Goal: Information Seeking & Learning: Learn about a topic

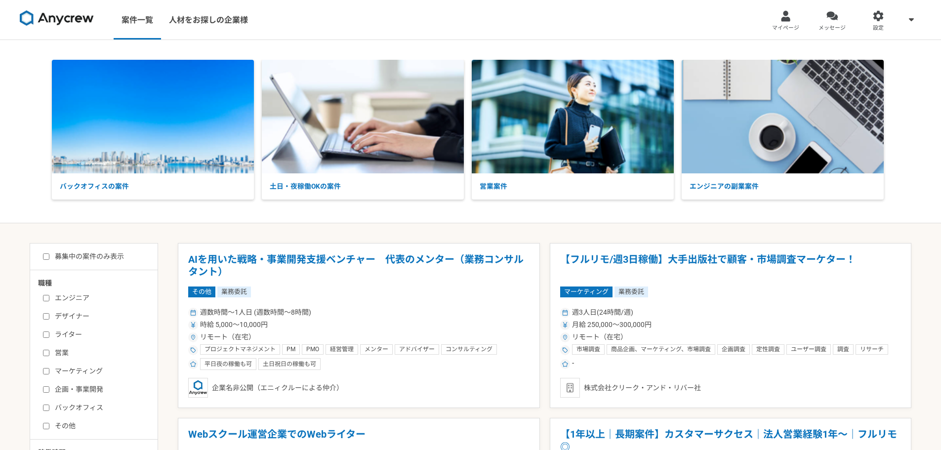
click at [103, 256] on label "募集中の案件のみ表示" at bounding box center [83, 256] width 81 height 10
click at [49, 256] on input "募集中の案件のみ表示" at bounding box center [46, 256] width 6 height 6
checkbox input "true"
click at [73, 314] on label "デザイナー" at bounding box center [100, 316] width 114 height 10
click at [49, 314] on input "デザイナー" at bounding box center [46, 316] width 6 height 6
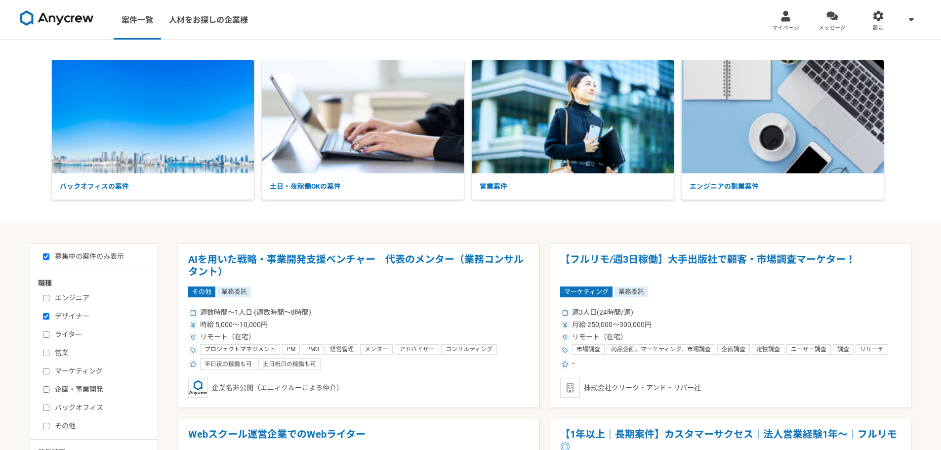
checkbox input "true"
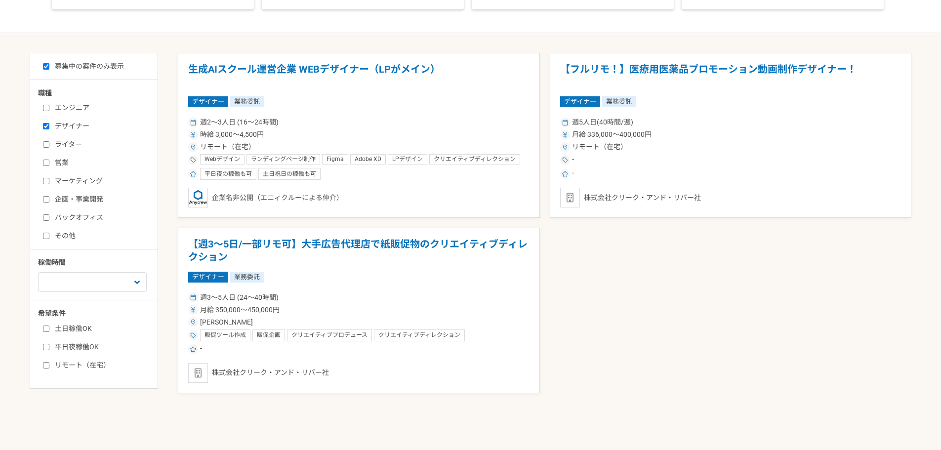
scroll to position [197, 0]
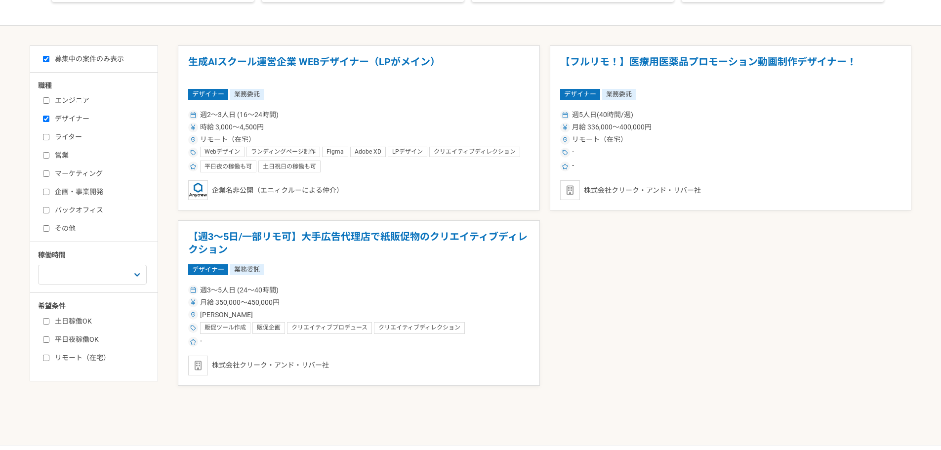
click at [87, 356] on label "リモート（在宅）" at bounding box center [100, 358] width 114 height 10
click at [49, 356] on input "リモート（在宅）" at bounding box center [46, 357] width 6 height 6
checkbox input "true"
